Goal: Information Seeking & Learning: Learn about a topic

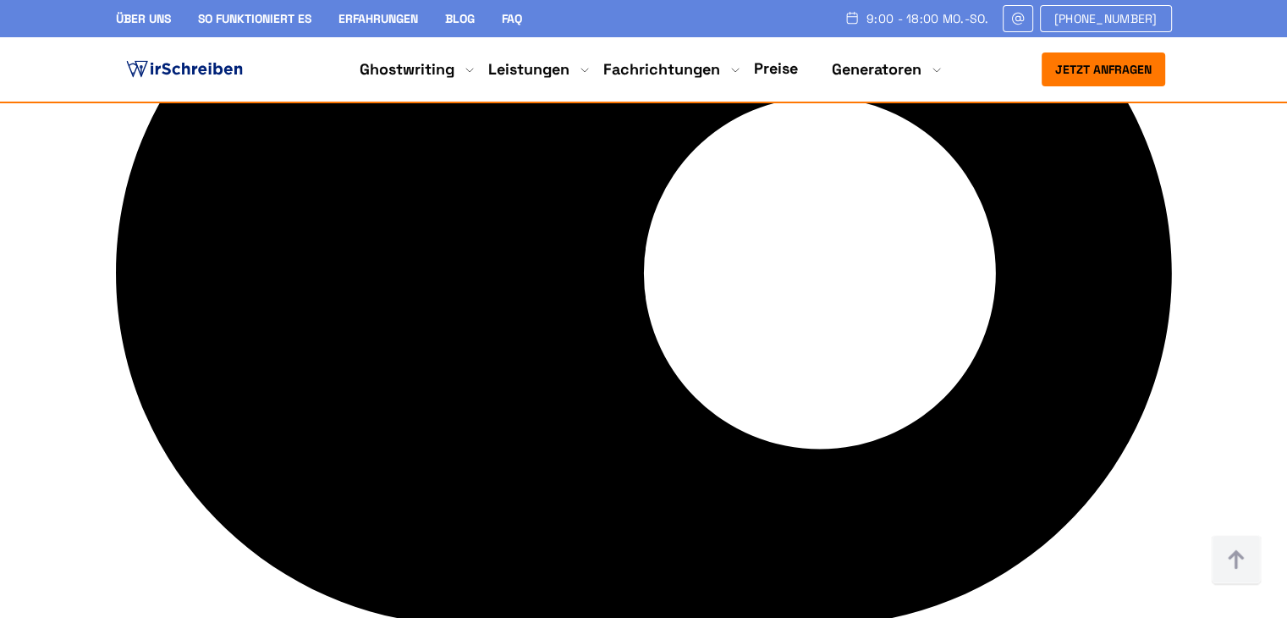
scroll to position [6852, 0]
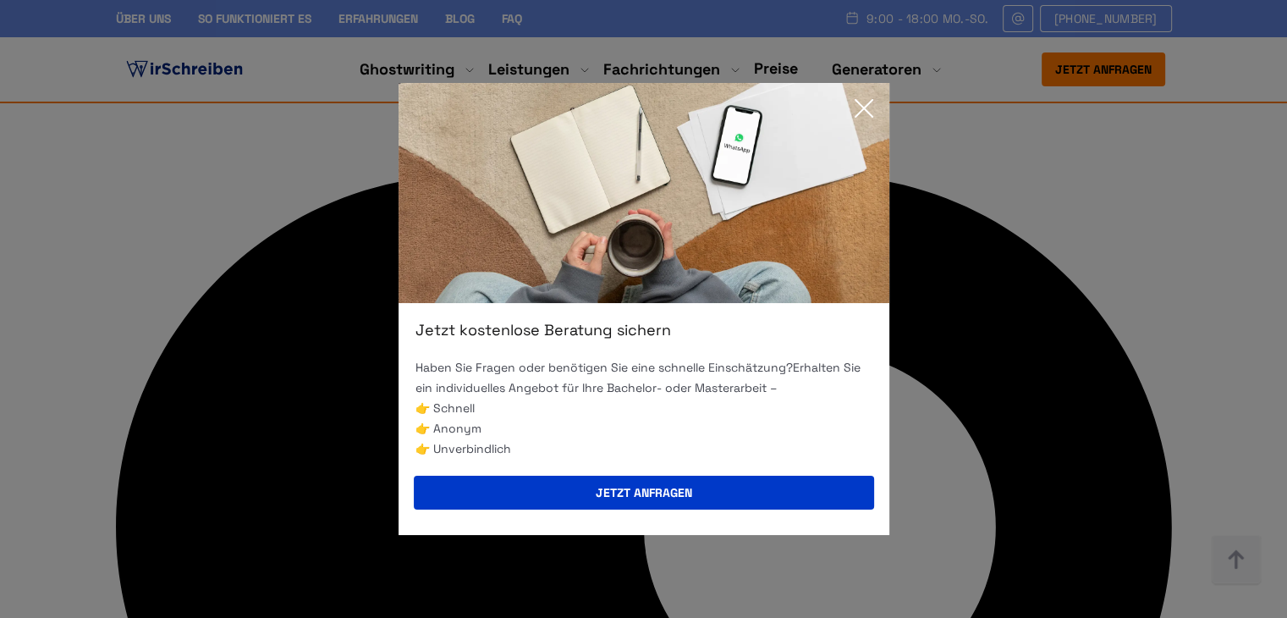
click at [869, 102] on icon at bounding box center [863, 108] width 17 height 17
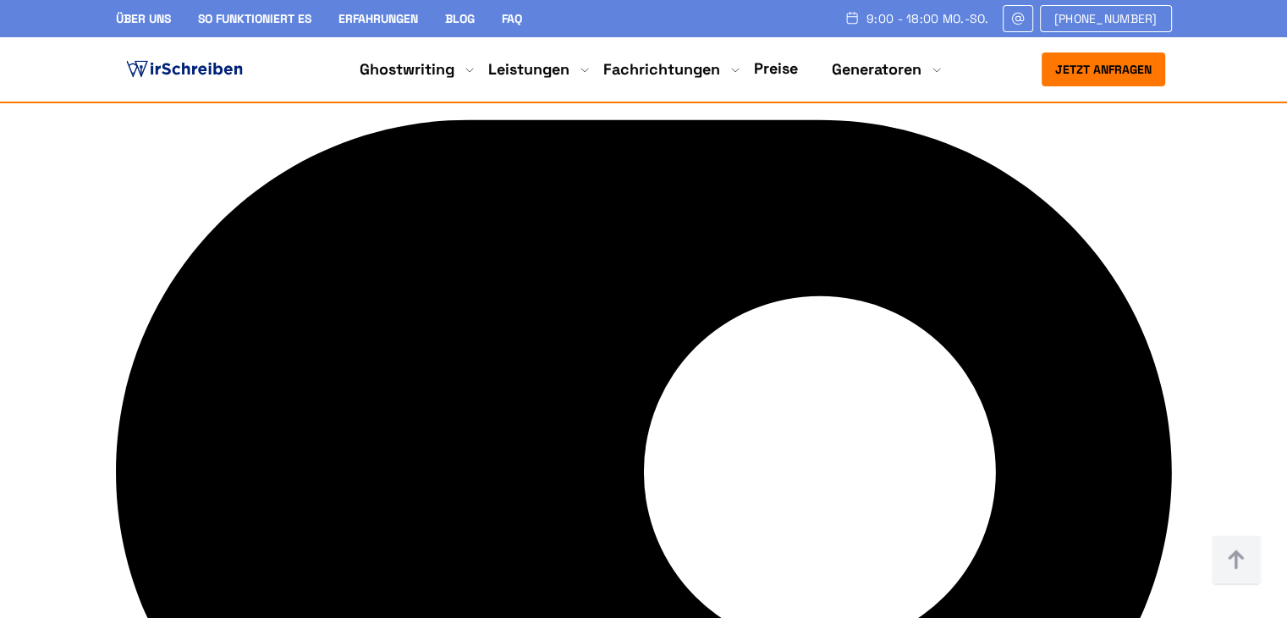
scroll to position [6937, 0]
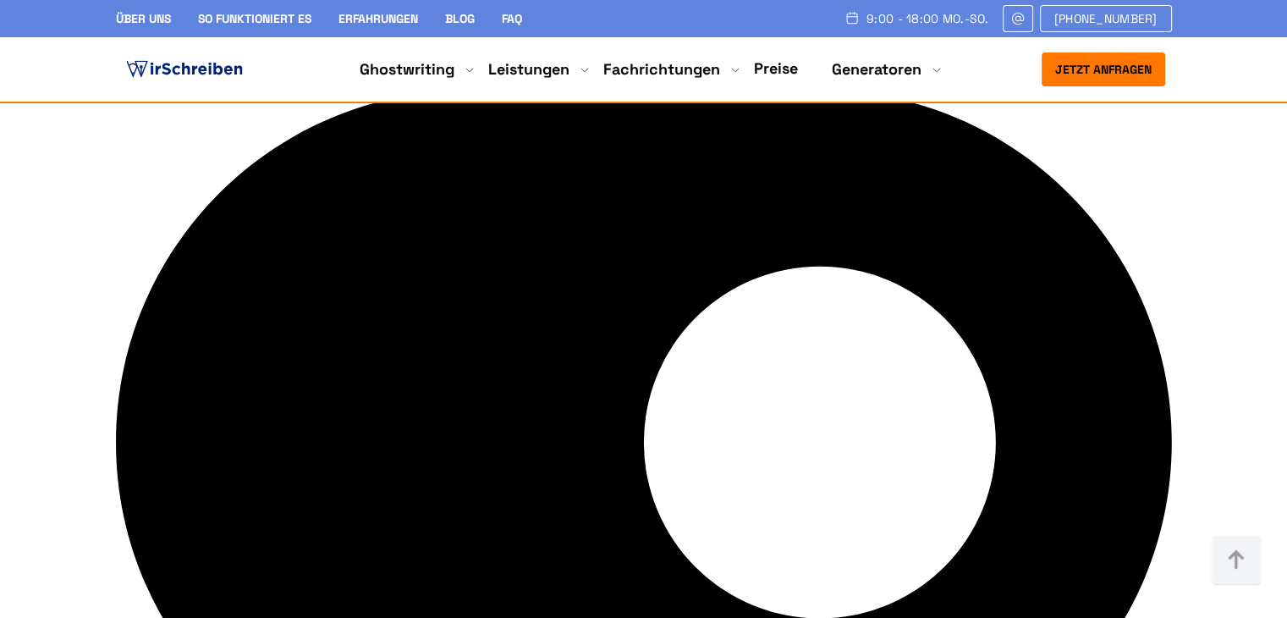
copy div "Ghostwriter-Service von WirSchreiben mit echter Erfahrung"
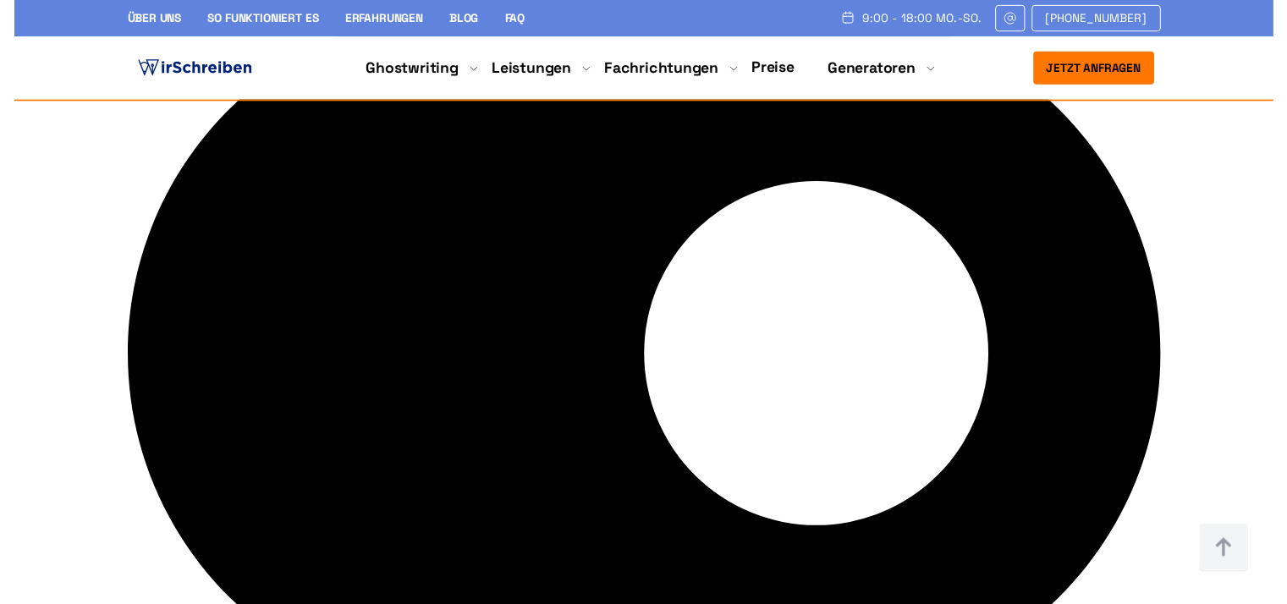
scroll to position [7183, 0]
